Goal: Check status: Check status

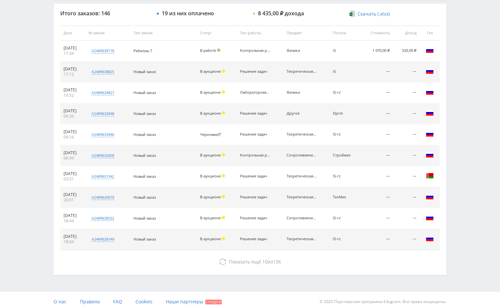
scroll to position [253, 0]
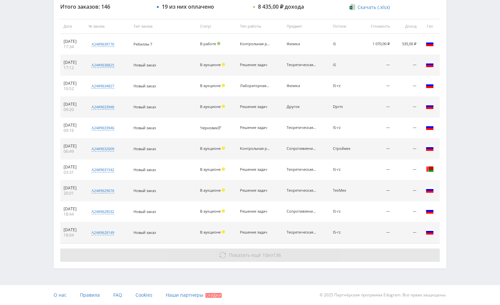
click at [277, 256] on span "136" at bounding box center [277, 255] width 8 height 6
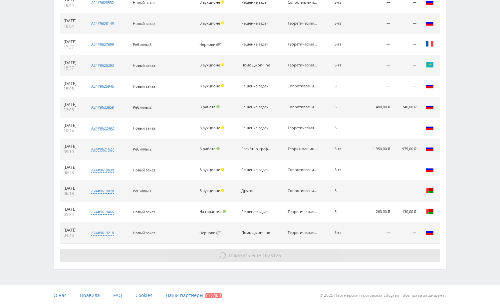
scroll to position [463, 0]
click at [278, 256] on span "126" at bounding box center [277, 255] width 8 height 6
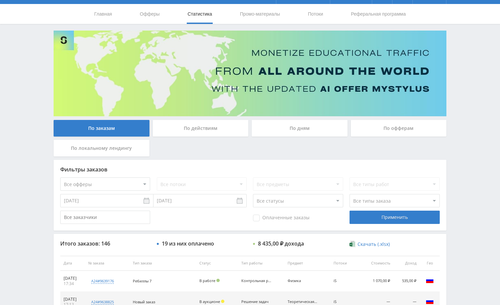
scroll to position [0, 0]
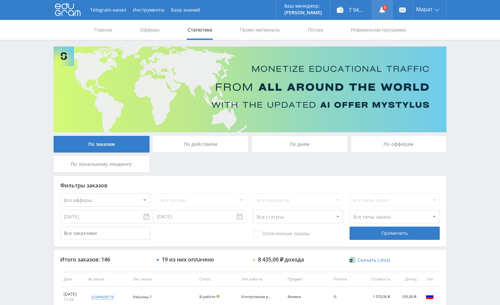
click at [385, 11] on icon at bounding box center [382, 10] width 7 height 7
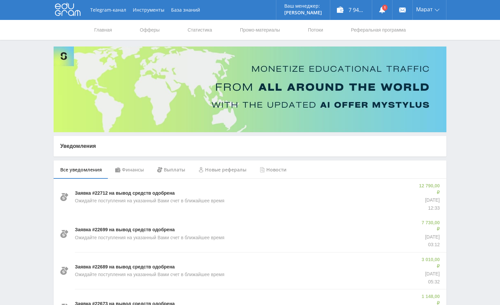
click at [133, 171] on div "Финансы" at bounding box center [129, 170] width 42 height 19
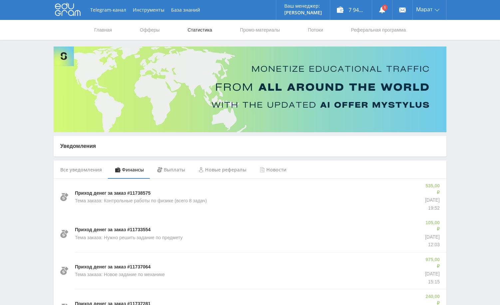
click at [197, 31] on link "Статистика" at bounding box center [200, 30] width 26 height 20
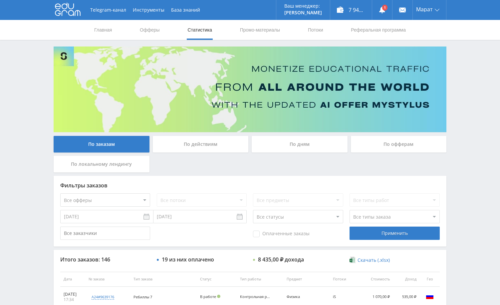
click at [463, 186] on div "Telegram-канал Инструменты База знаний Ваш менеджер: [PERSON_NAME] Online @edug…" at bounding box center [250, 279] width 500 height 559
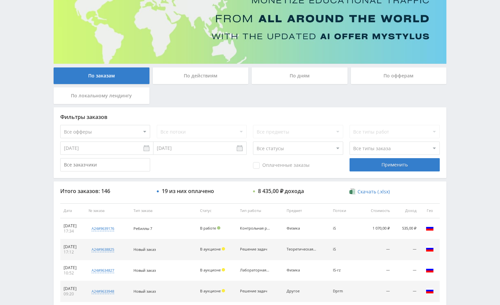
scroll to position [33, 0]
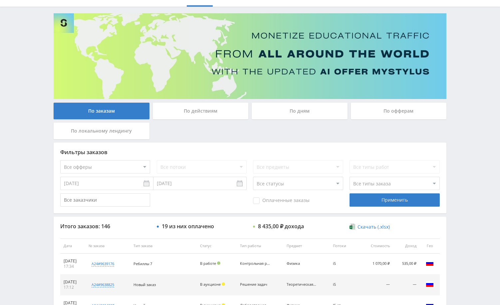
click at [314, 111] on div "По дням" at bounding box center [299, 111] width 96 height 17
click at [0, 0] on input "По дням" at bounding box center [0, 0] width 0 height 0
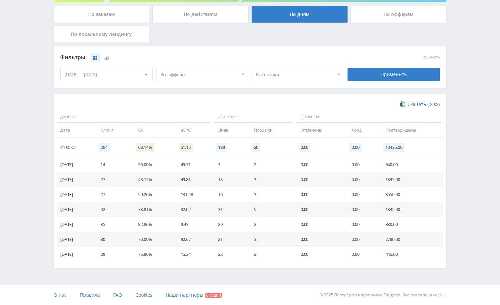
scroll to position [0, 0]
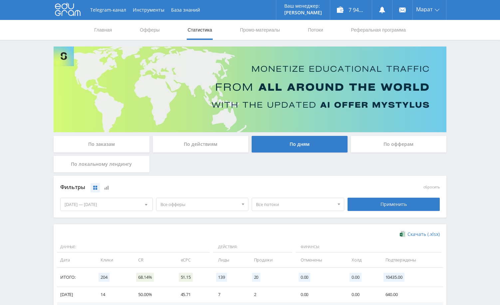
click at [106, 139] on div "По заказам" at bounding box center [102, 144] width 96 height 17
click at [0, 0] on input "По заказам" at bounding box center [0, 0] width 0 height 0
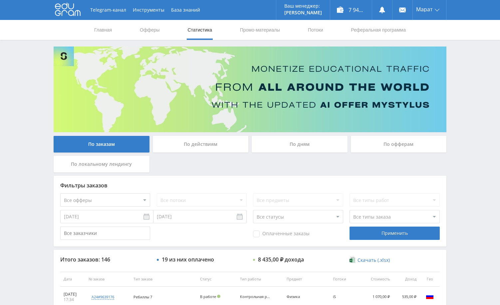
click at [475, 103] on div "Telegram-канал Инструменты База знаний Ваш менеджер: [PERSON_NAME] Alex Online …" at bounding box center [250, 279] width 500 height 559
